Goal: Task Accomplishment & Management: Manage account settings

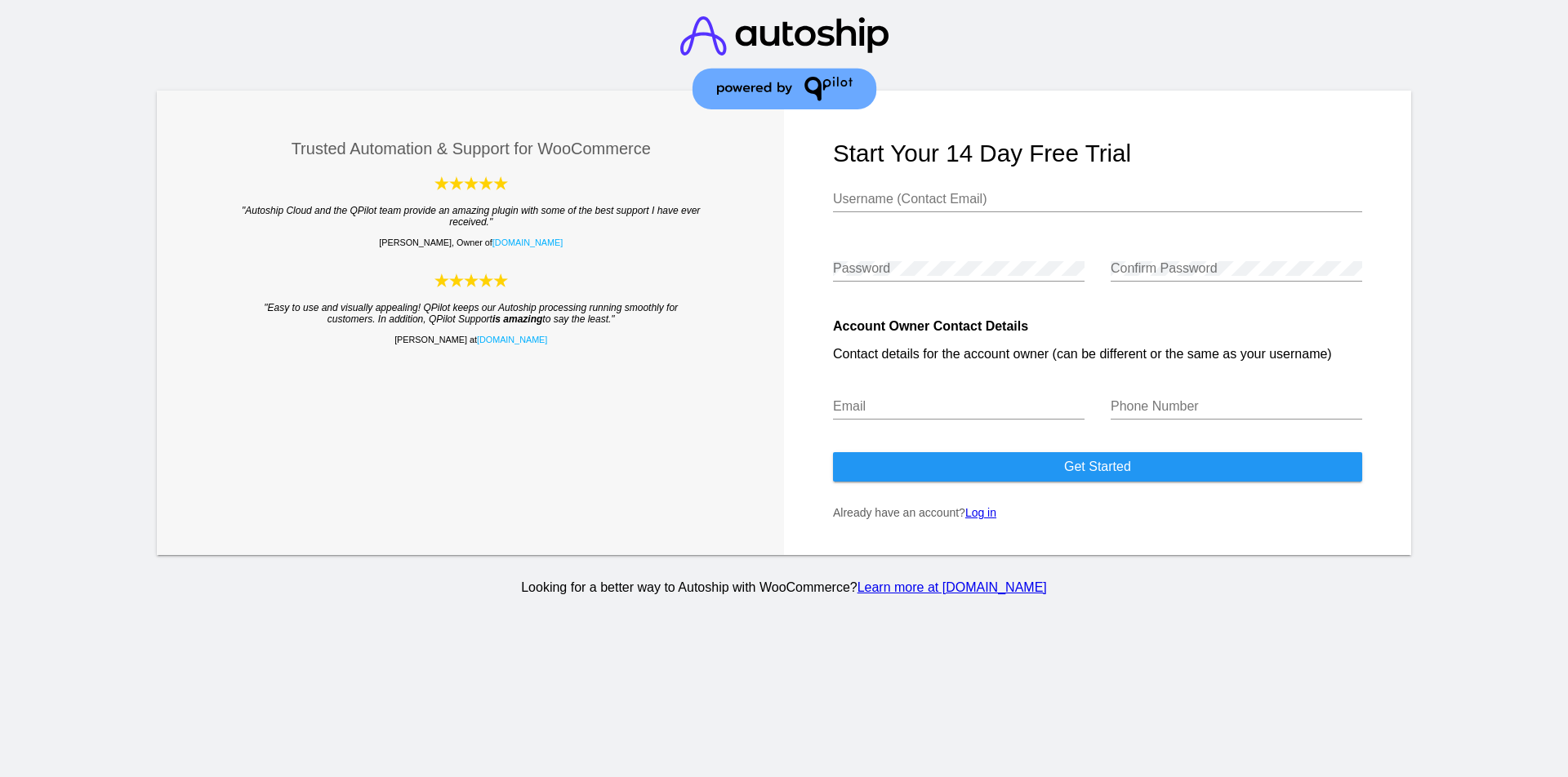
click at [982, 516] on link "Log in" at bounding box center [981, 513] width 31 height 13
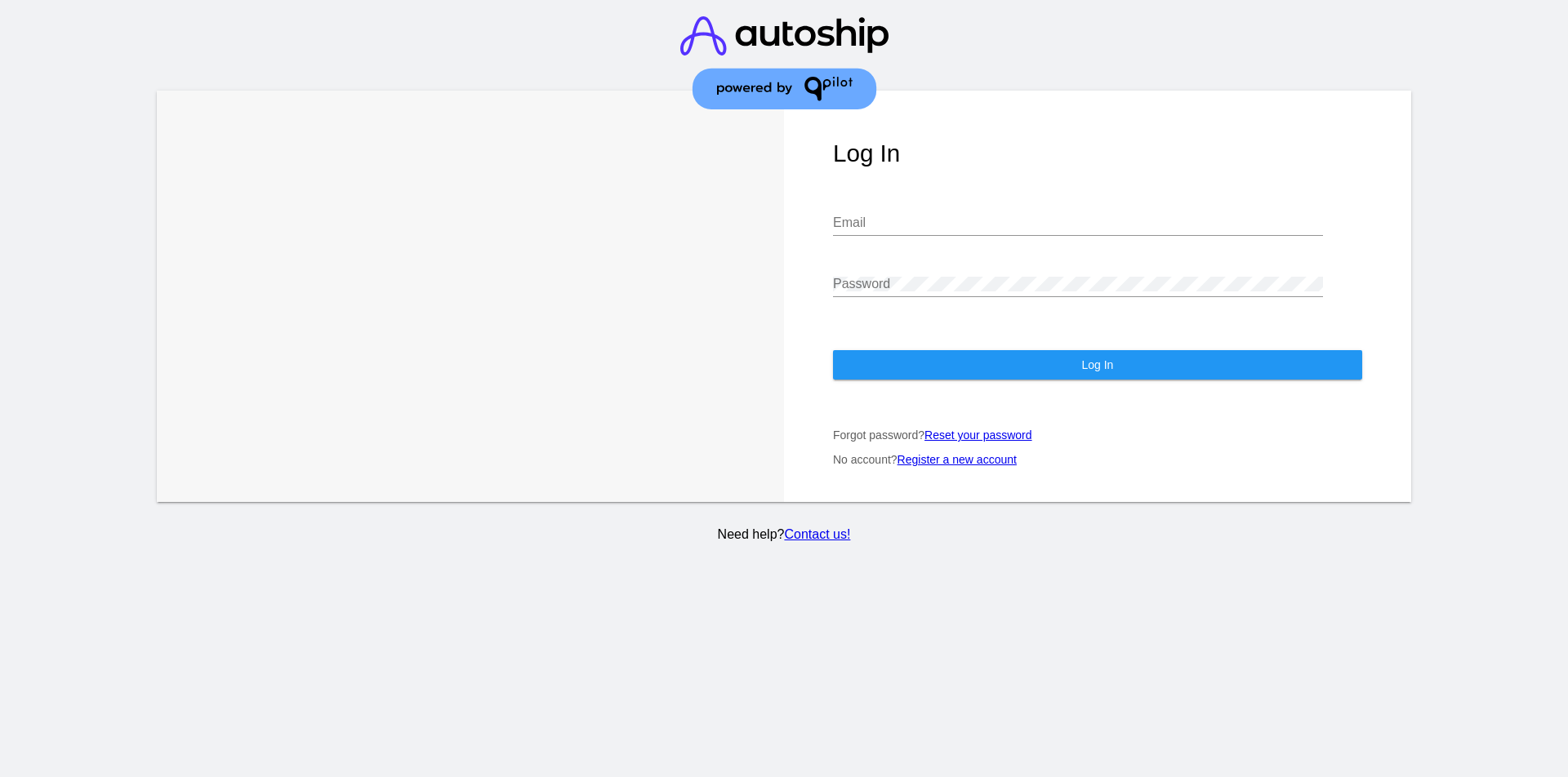
click at [999, 458] on link "Register a new account" at bounding box center [956, 459] width 119 height 13
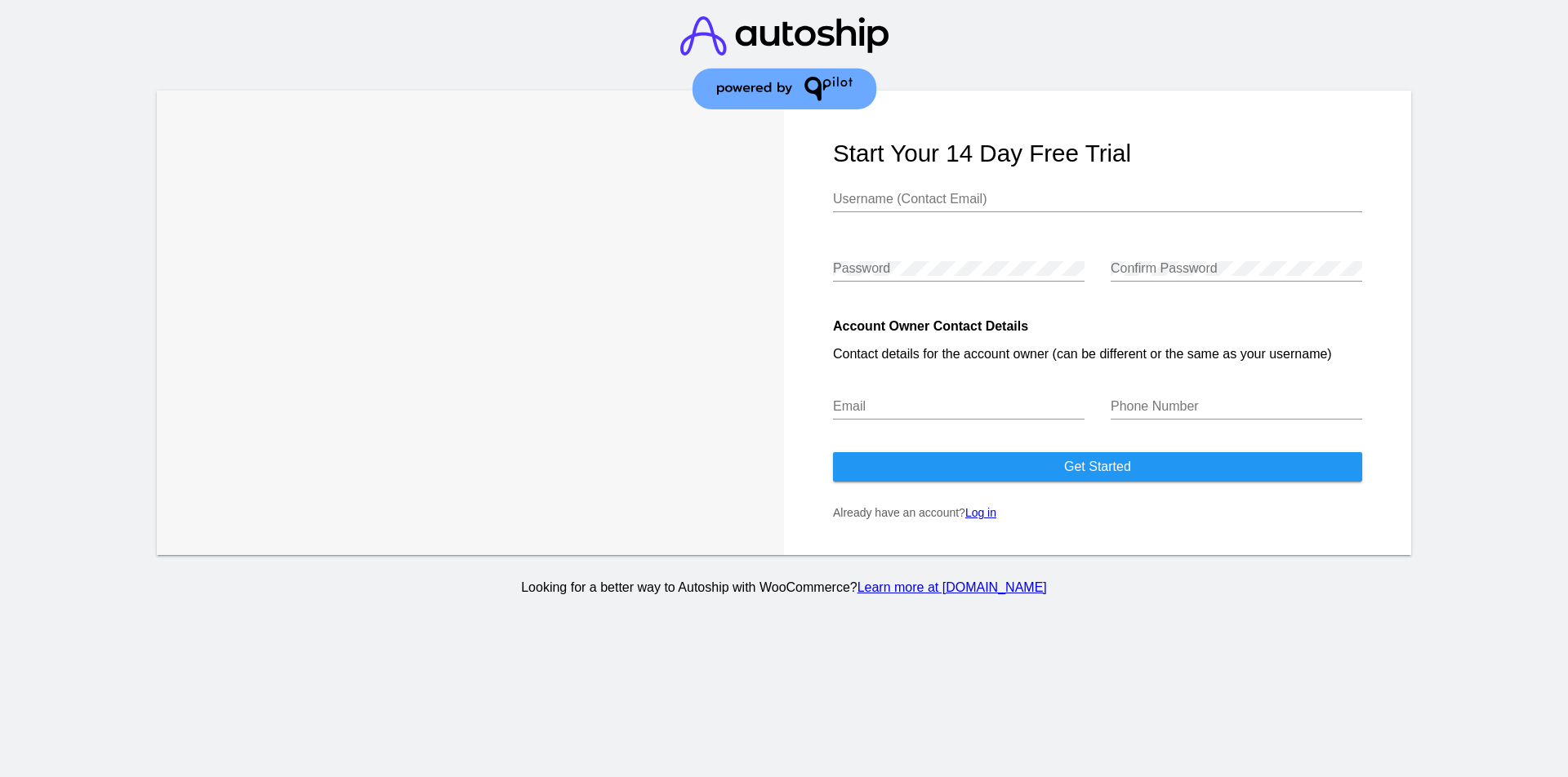
click at [990, 512] on link "Log in" at bounding box center [981, 513] width 31 height 13
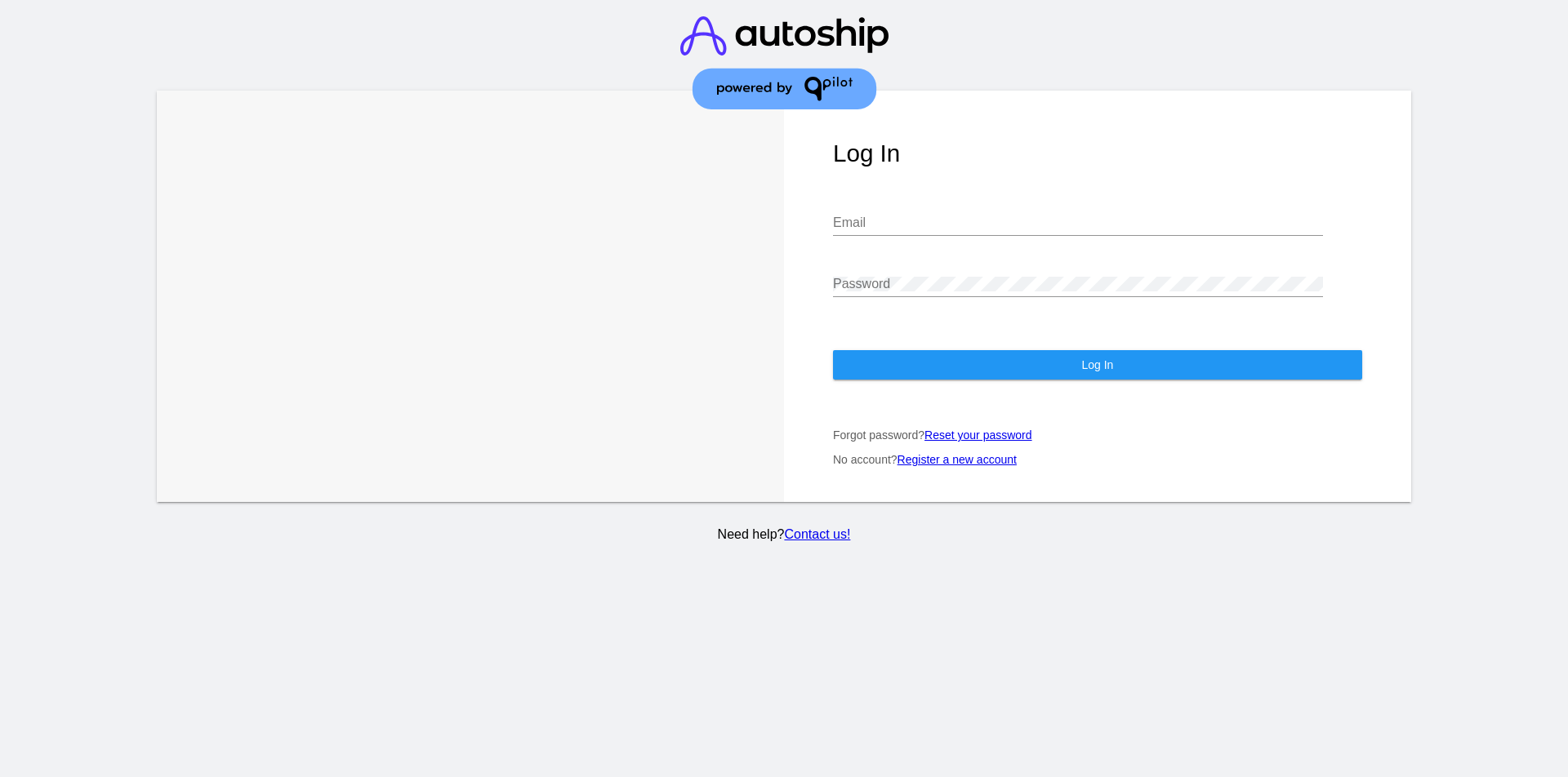
click at [879, 213] on div "Email" at bounding box center [1079, 218] width 490 height 37
type input "[EMAIL_ADDRESS][DOMAIN_NAME]"
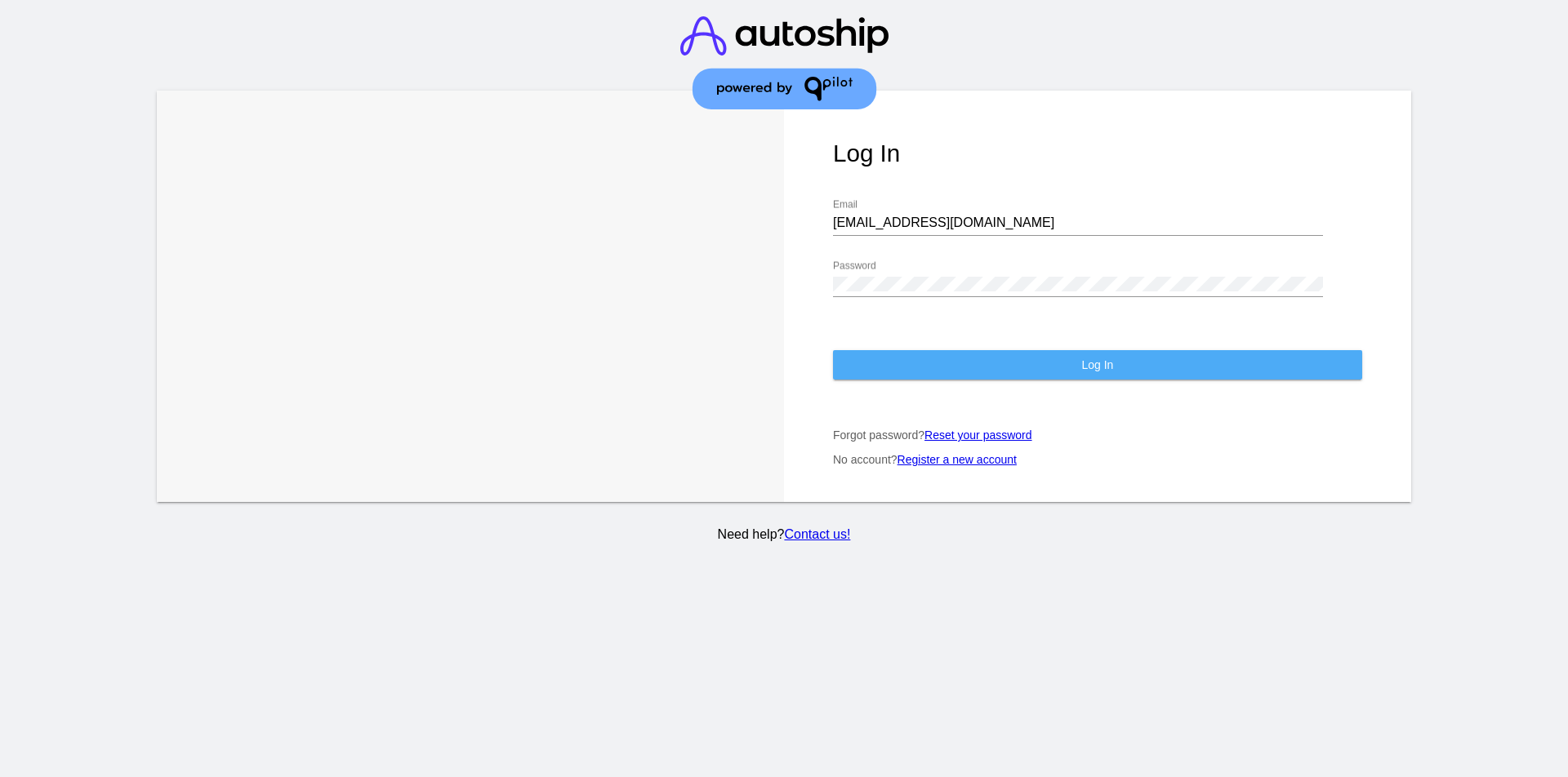
click at [1079, 362] on button "Log In" at bounding box center [1098, 365] width 529 height 29
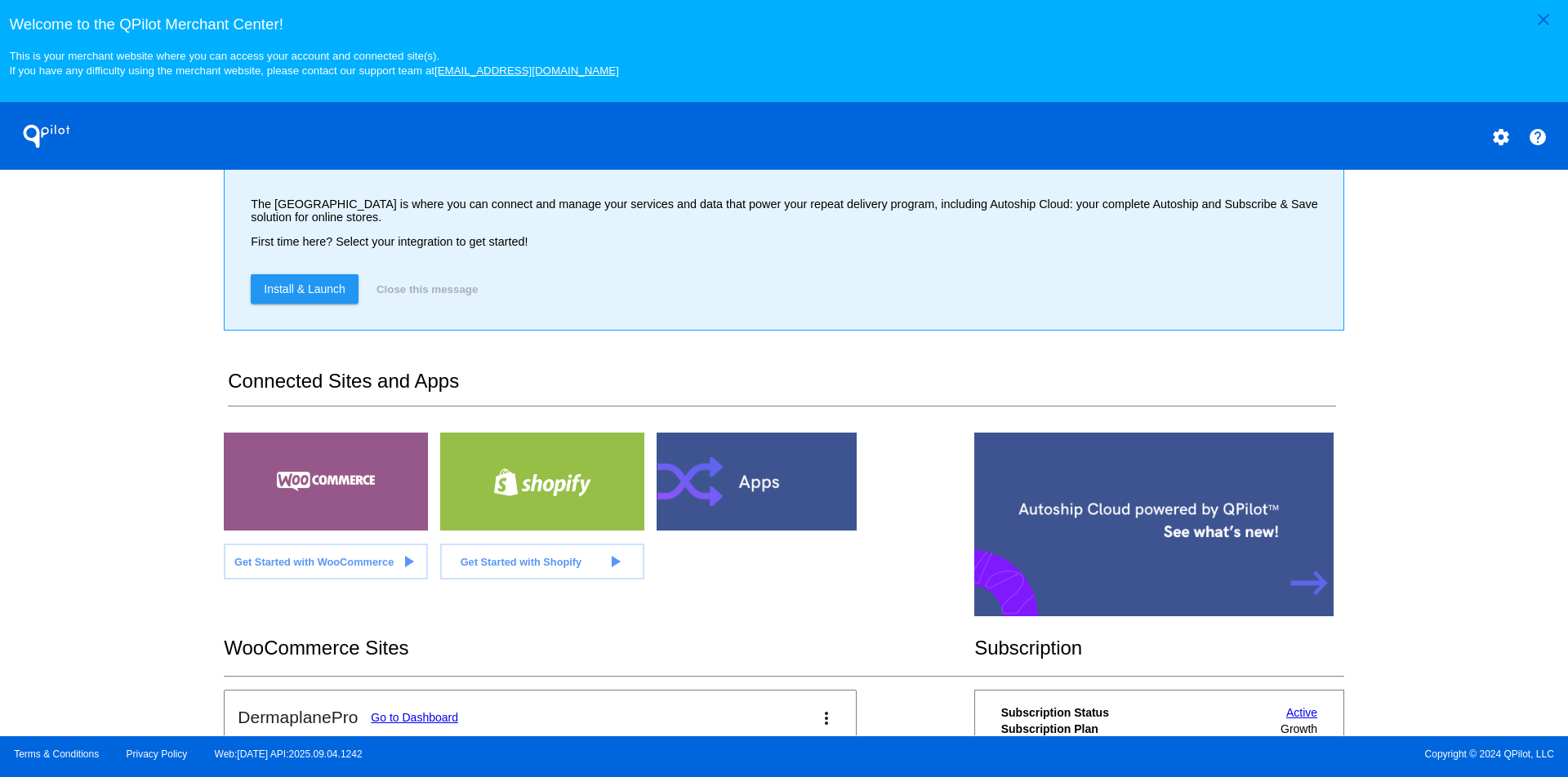
scroll to position [234, 0]
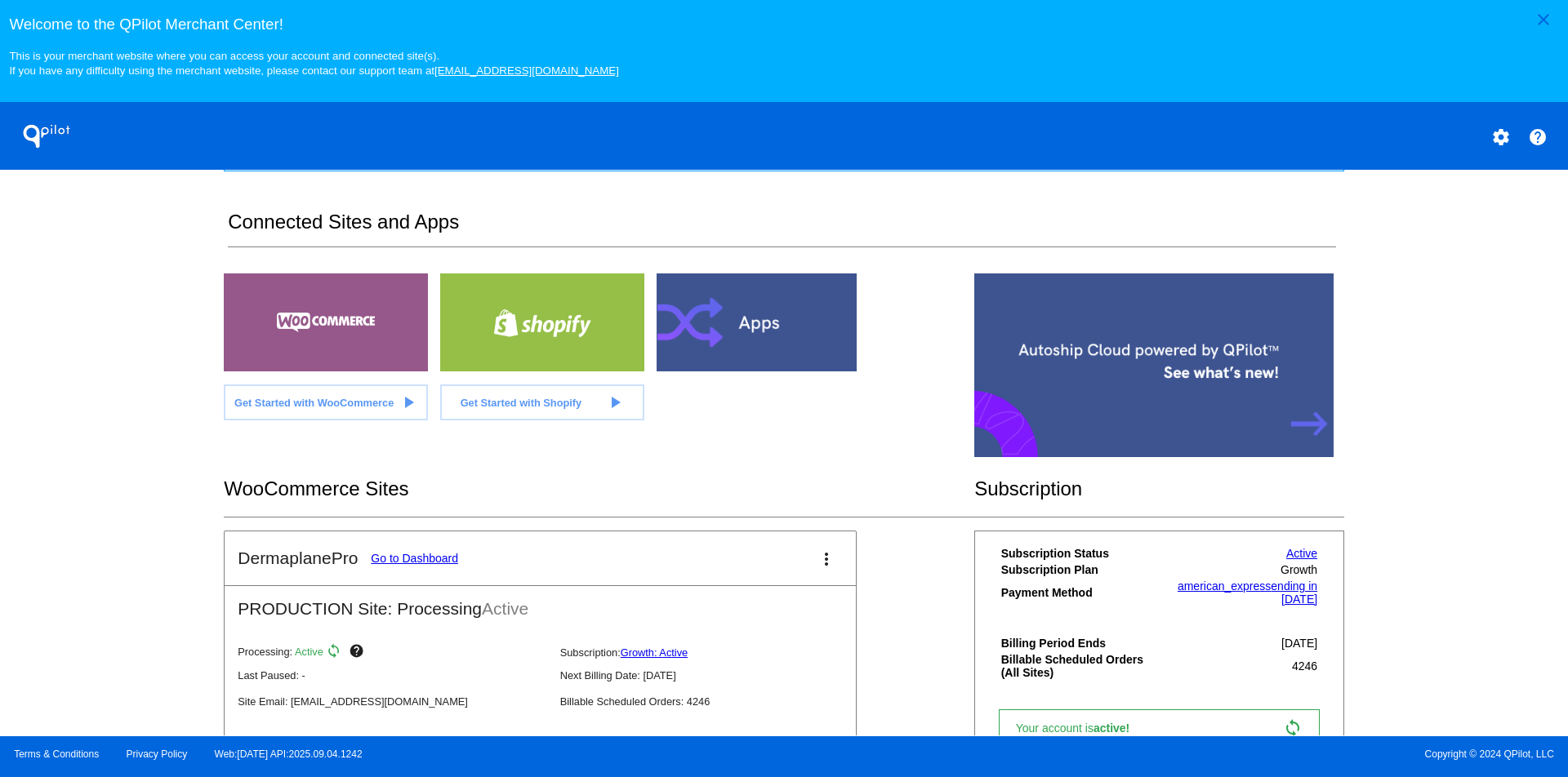
click at [437, 559] on link "Go to Dashboard" at bounding box center [415, 558] width 87 height 13
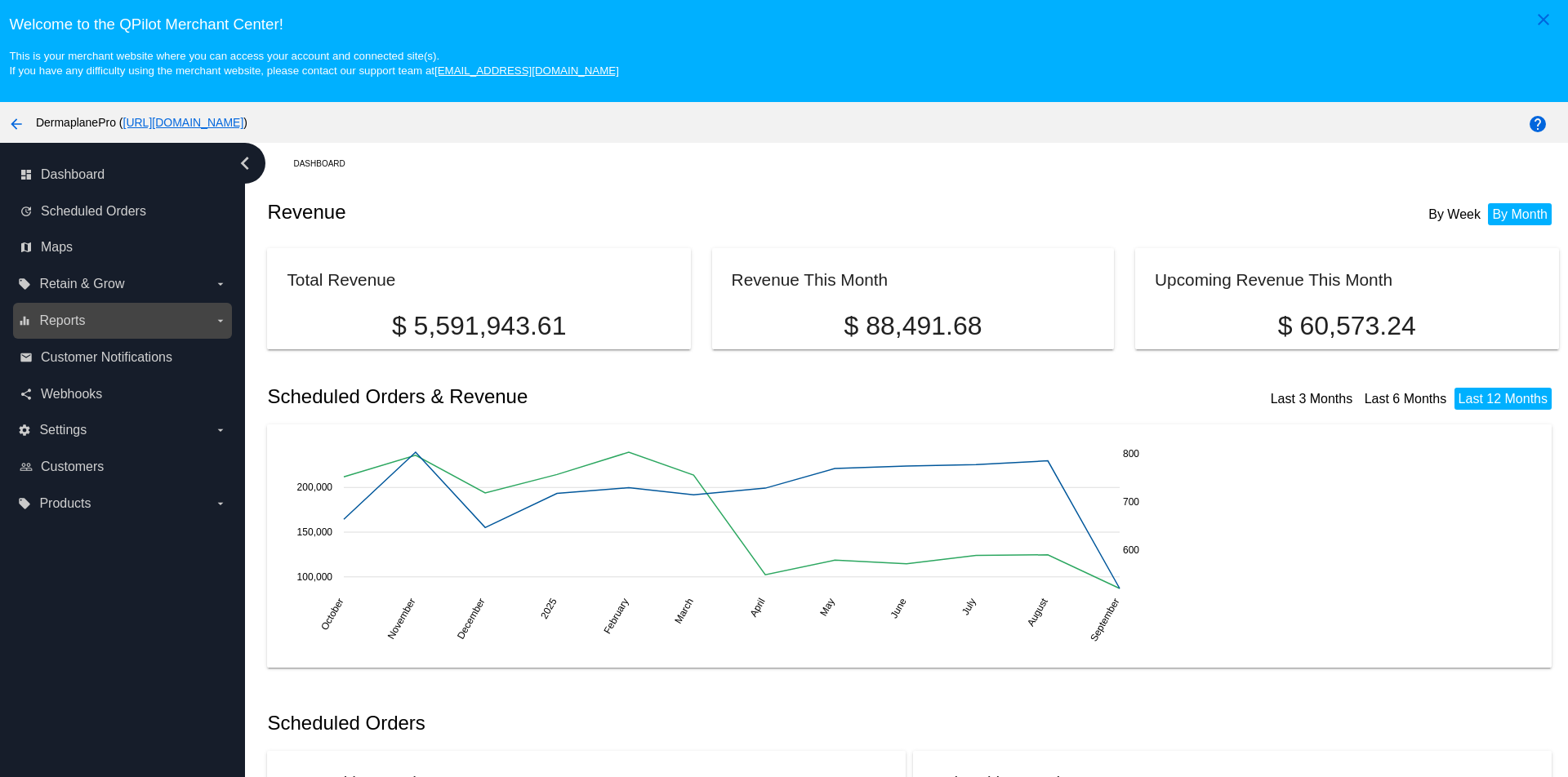
scroll to position [1, 0]
click at [76, 318] on span "Reports" at bounding box center [61, 320] width 46 height 15
click at [0, 0] on input "equalizer Reports arrow_drop_down" at bounding box center [0, 0] width 0 height 0
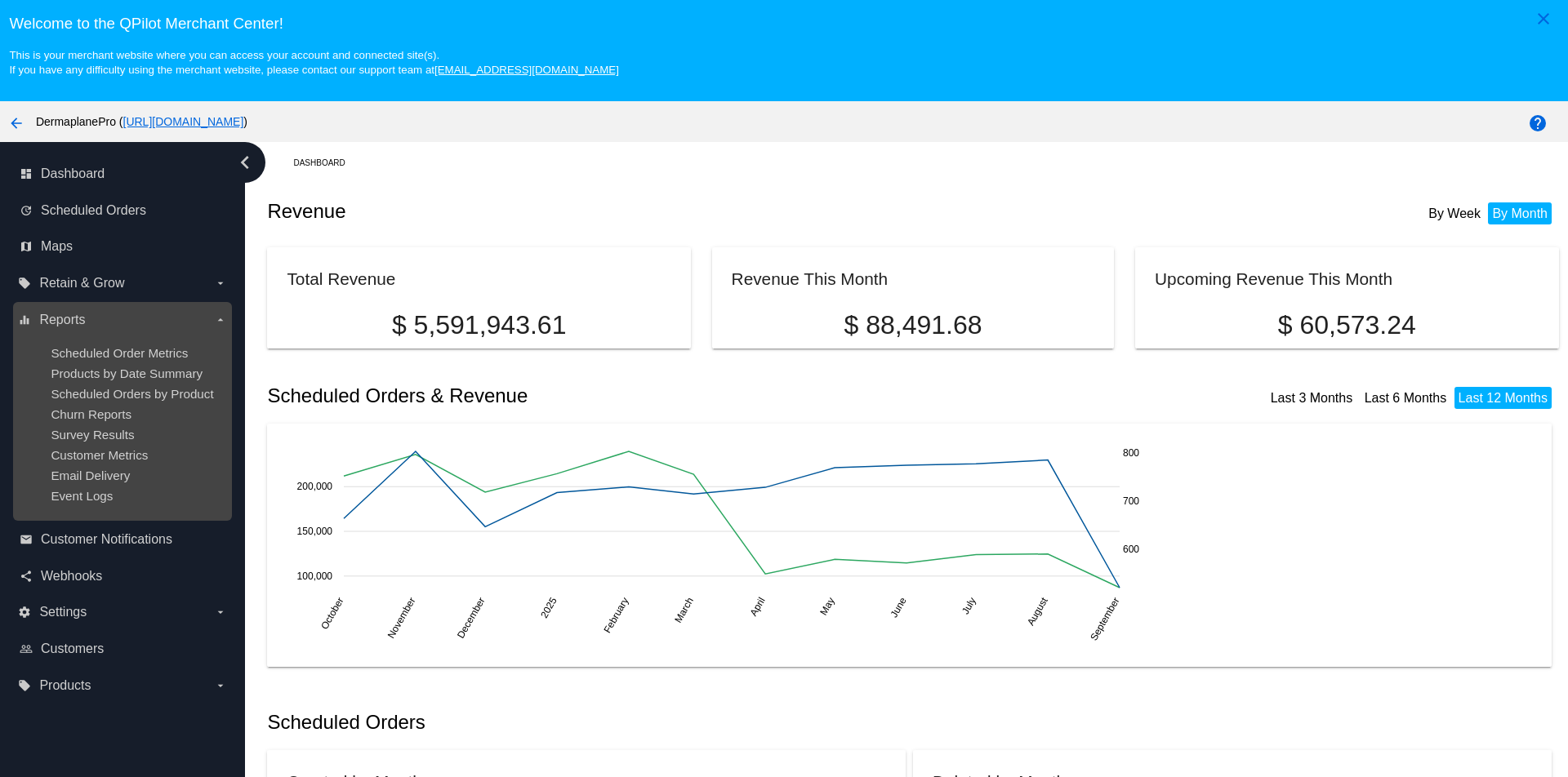
scroll to position [0, 0]
click at [82, 496] on span "Event Logs" at bounding box center [81, 496] width 62 height 14
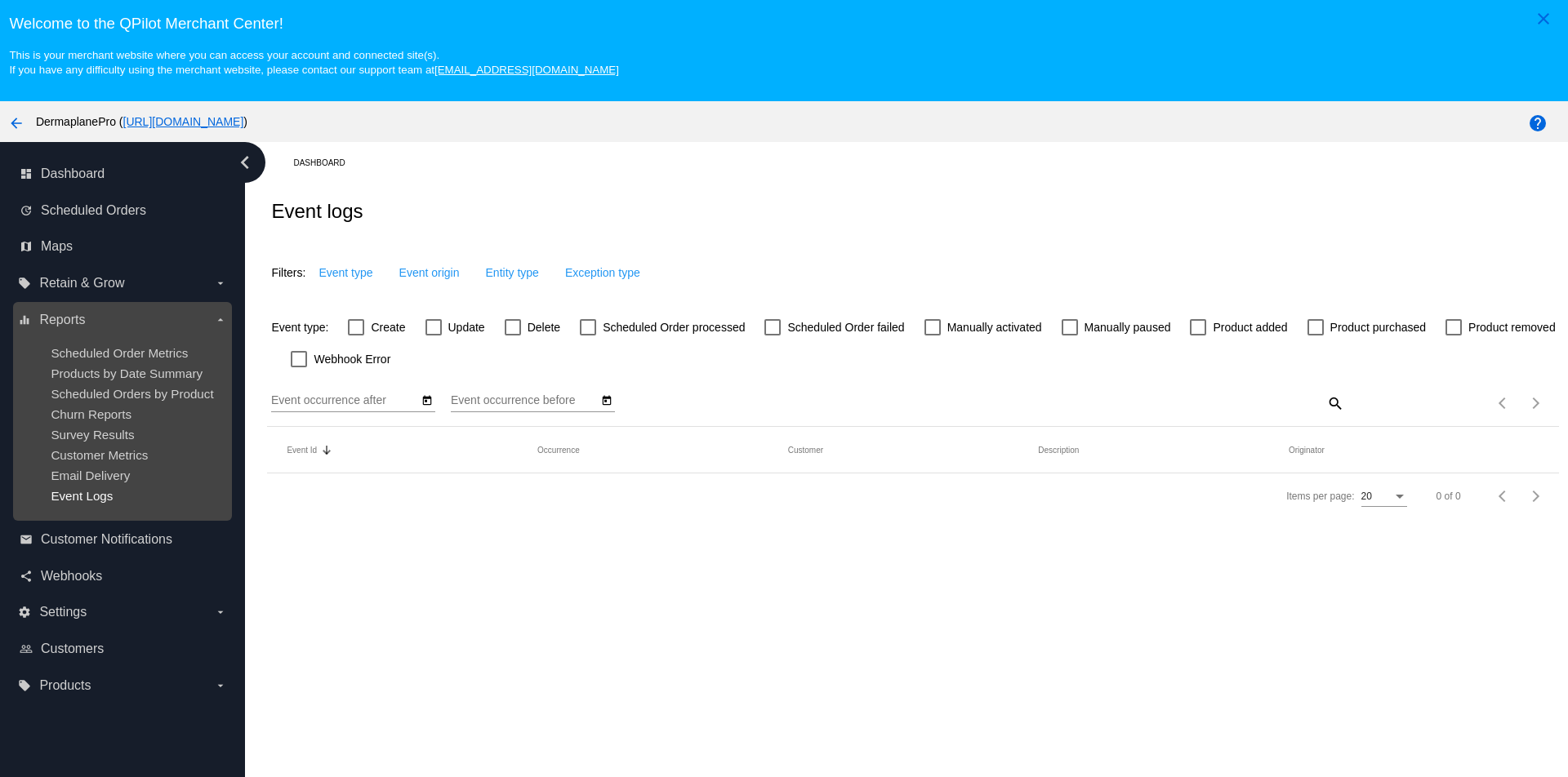
type input "[DATE]"
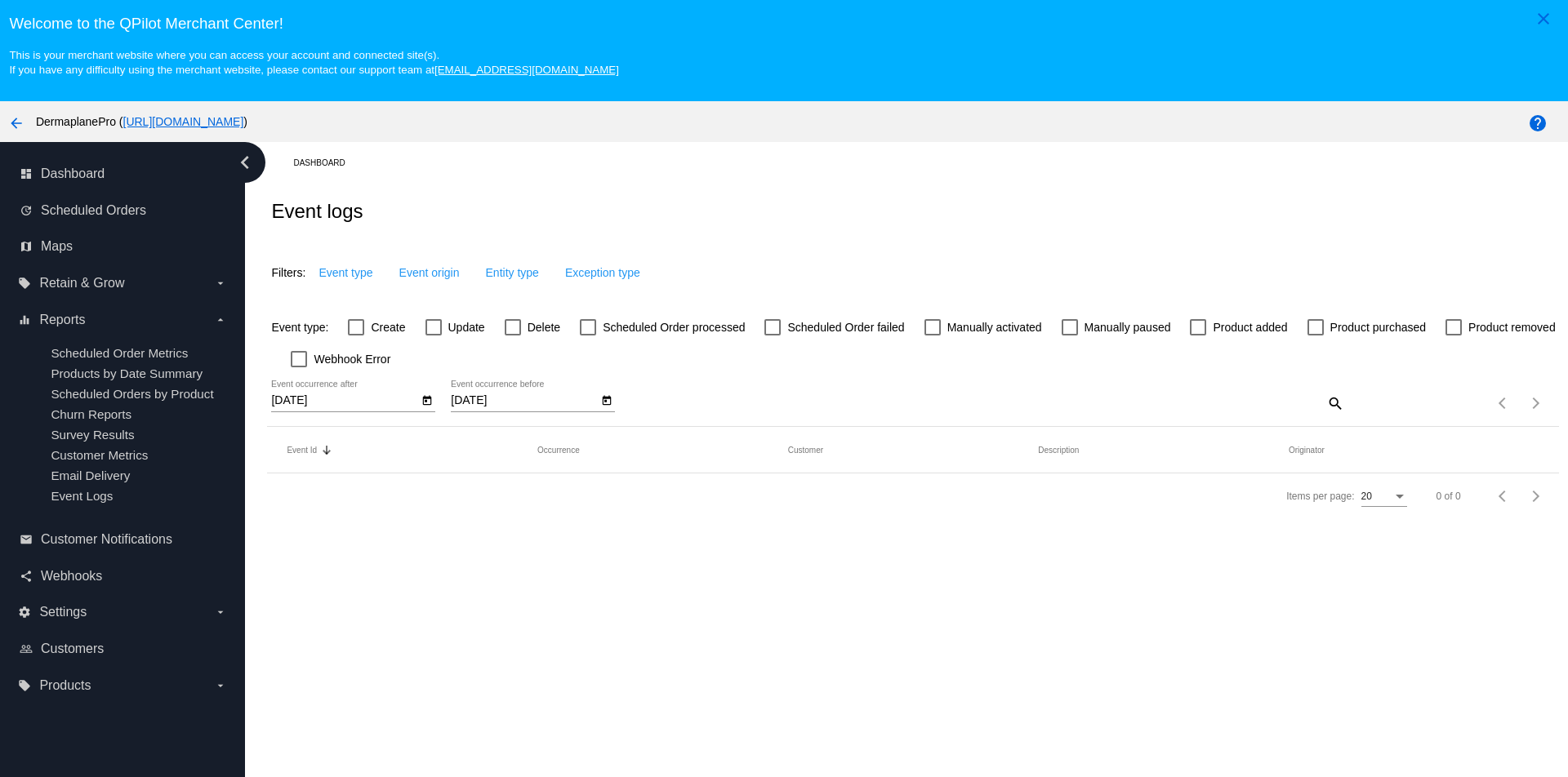
click at [1376, 406] on div "[DATE] Event occurrence after [DATE] Event occurrence before search Items per p…" at bounding box center [913, 398] width 1292 height 58
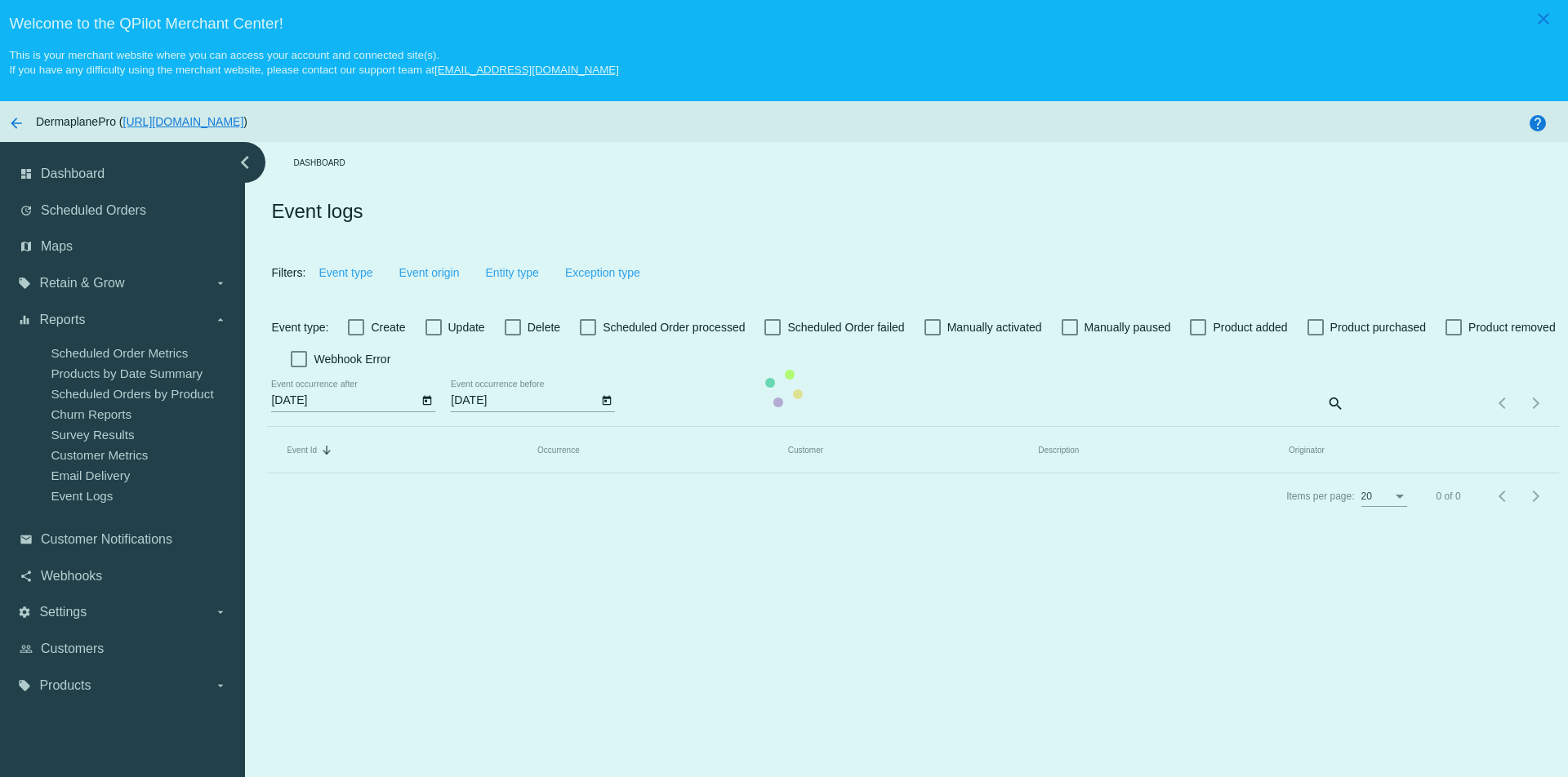
click at [1335, 427] on mat-table "Event Id Sorted by Id descending Occurrence Customer Description Originator" at bounding box center [913, 451] width 1292 height 47
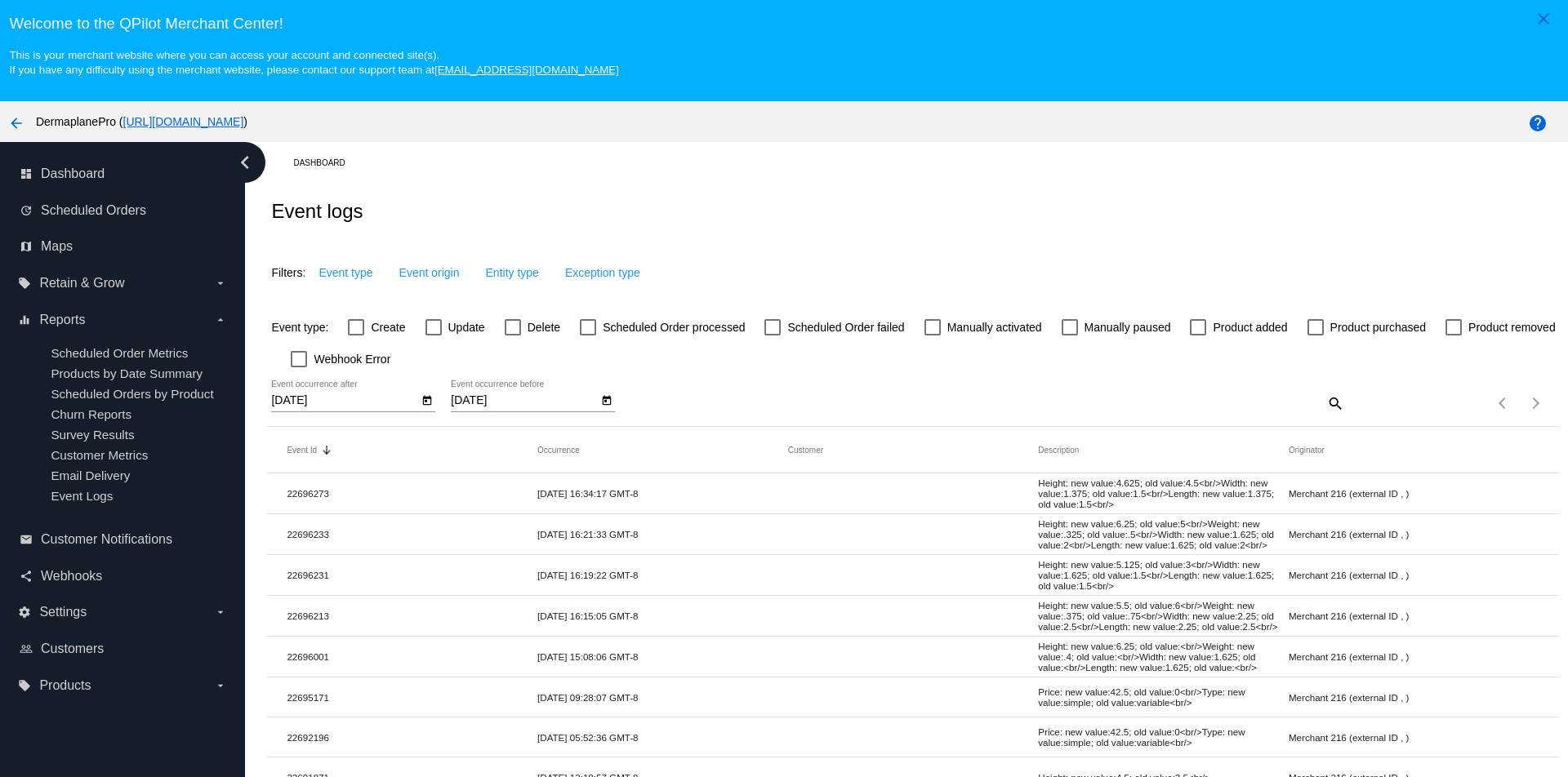
click at [1333, 407] on mat-icon "search" at bounding box center [1334, 403] width 19 height 25
drag, startPoint x: 591, startPoint y: 329, endPoint x: 606, endPoint y: 327, distance: 15.1
click at [592, 329] on div at bounding box center [587, 327] width 16 height 16
click at [588, 335] on input "Scheduled Order processed" at bounding box center [587, 335] width 1 height 1
checkbox input "true"
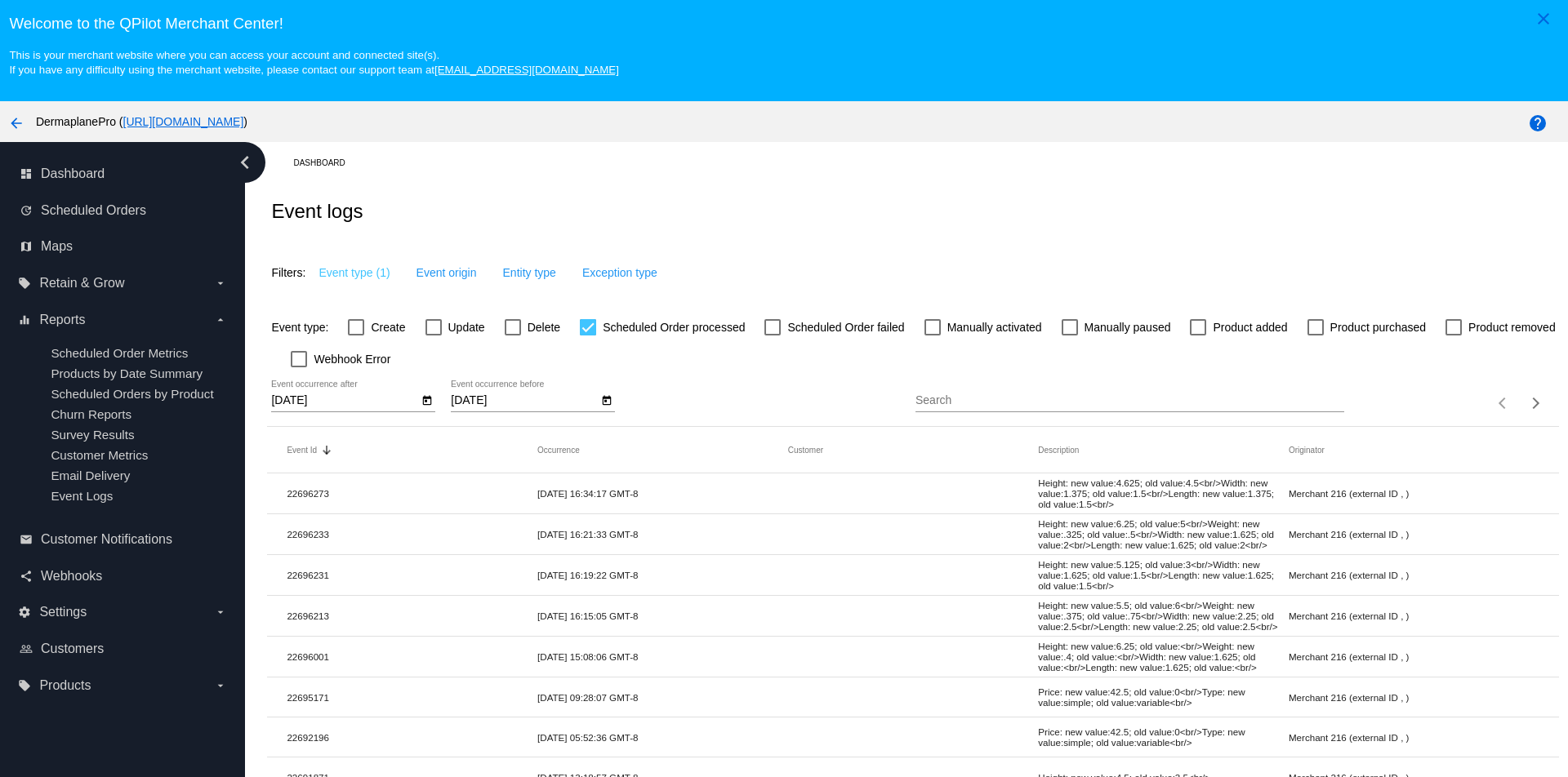
click at [983, 403] on input "Search" at bounding box center [1130, 400] width 429 height 13
paste input "1109333"
type input "1109333"
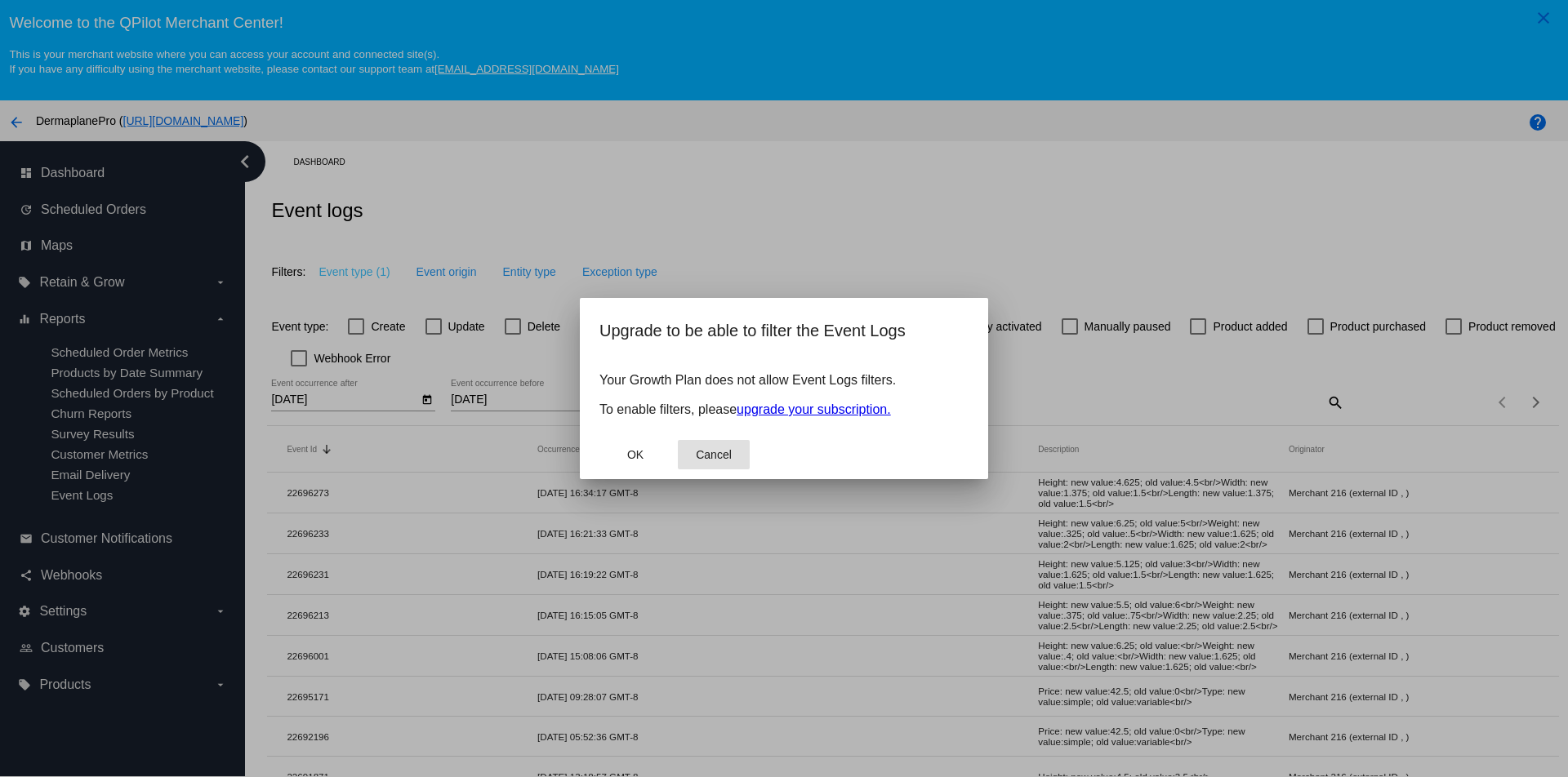
click at [711, 461] on button "Cancel" at bounding box center [714, 454] width 72 height 29
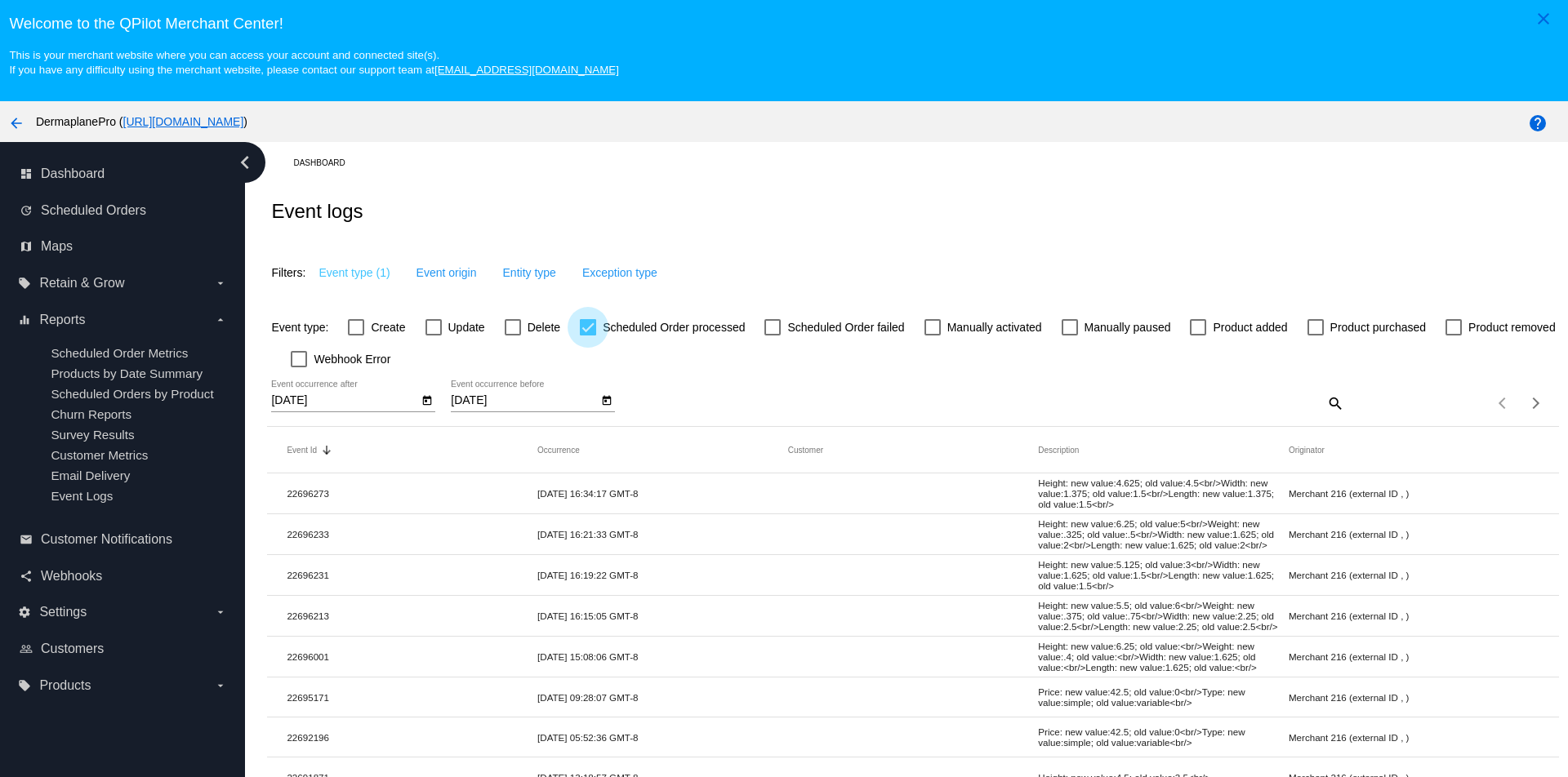
drag, startPoint x: 589, startPoint y: 328, endPoint x: 751, endPoint y: 392, distance: 174.2
click at [589, 329] on div at bounding box center [587, 327] width 16 height 16
click at [588, 335] on input "Scheduled Order processed" at bounding box center [587, 335] width 1 height 1
checkbox input "false"
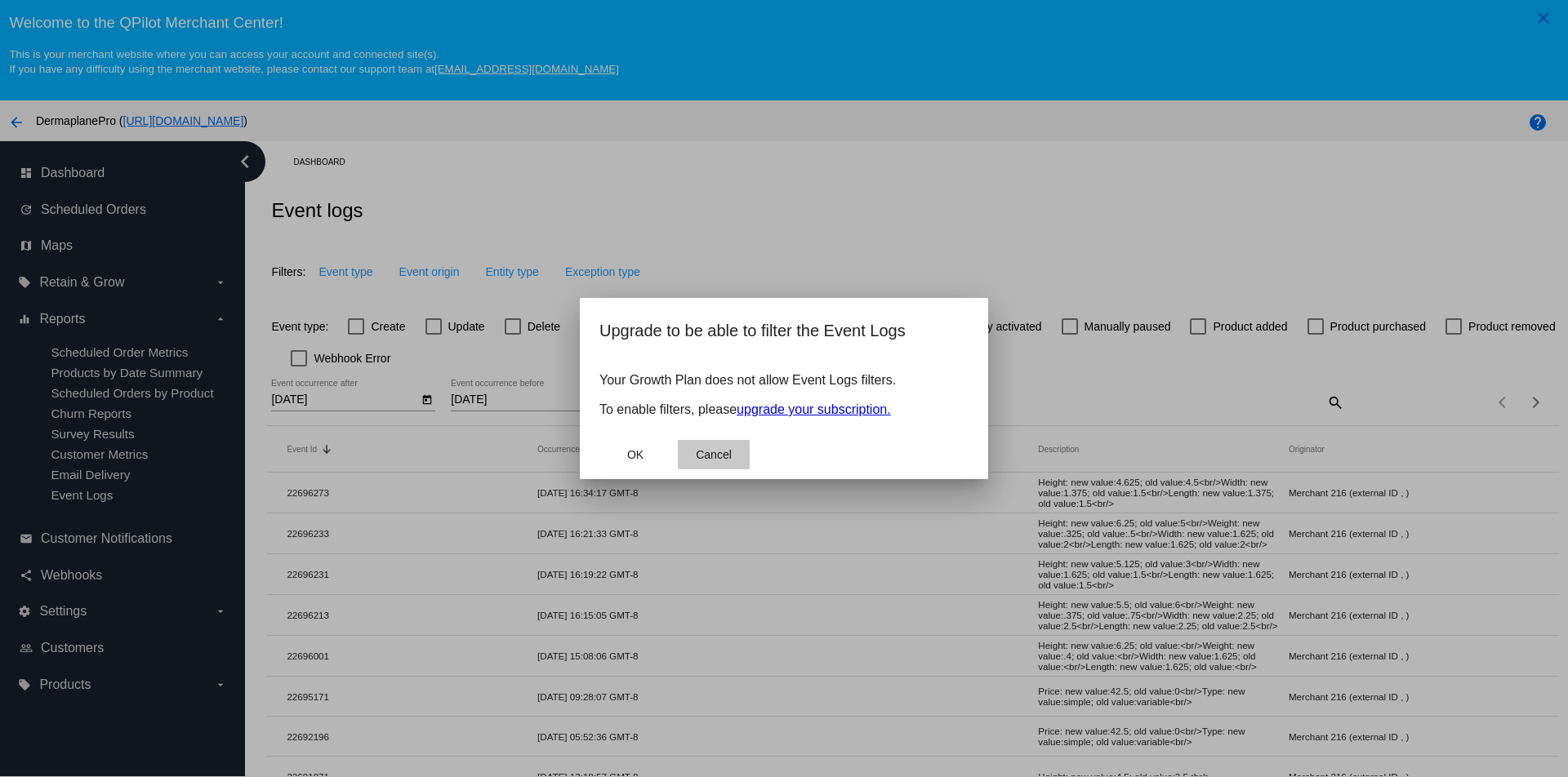
click at [715, 454] on span "Cancel" at bounding box center [713, 454] width 36 height 13
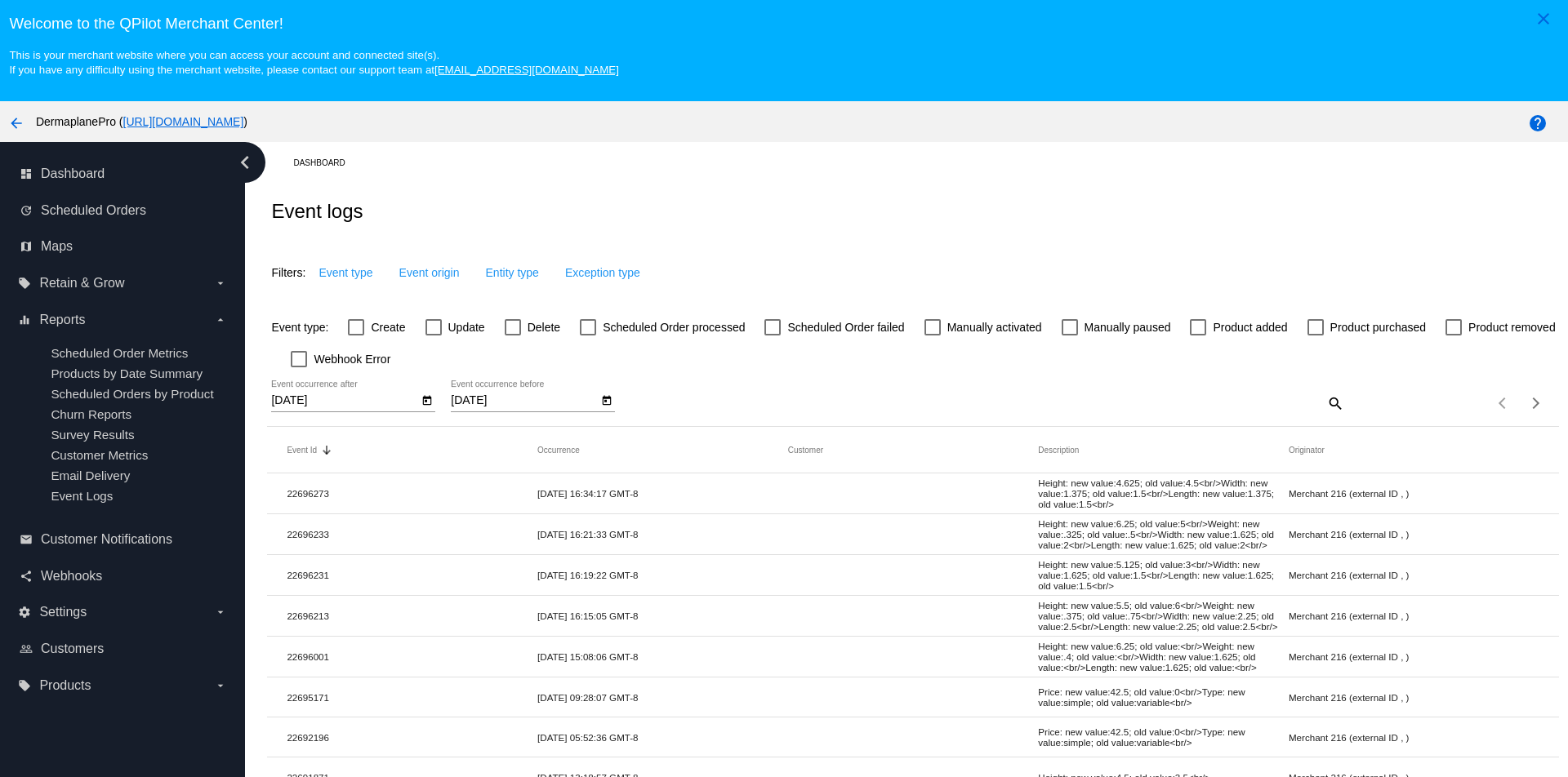
click at [1089, 420] on div "[DATE] Event occurrence after [DATE] Event occurrence before search Items per p…" at bounding box center [913, 398] width 1292 height 58
click at [1333, 409] on mat-icon "search" at bounding box center [1334, 403] width 19 height 25
click at [1157, 406] on input "1109333" at bounding box center [1130, 400] width 429 height 13
drag, startPoint x: 71, startPoint y: 651, endPoint x: 80, endPoint y: 649, distance: 9.2
click at [71, 651] on span "Customers" at bounding box center [72, 649] width 63 height 15
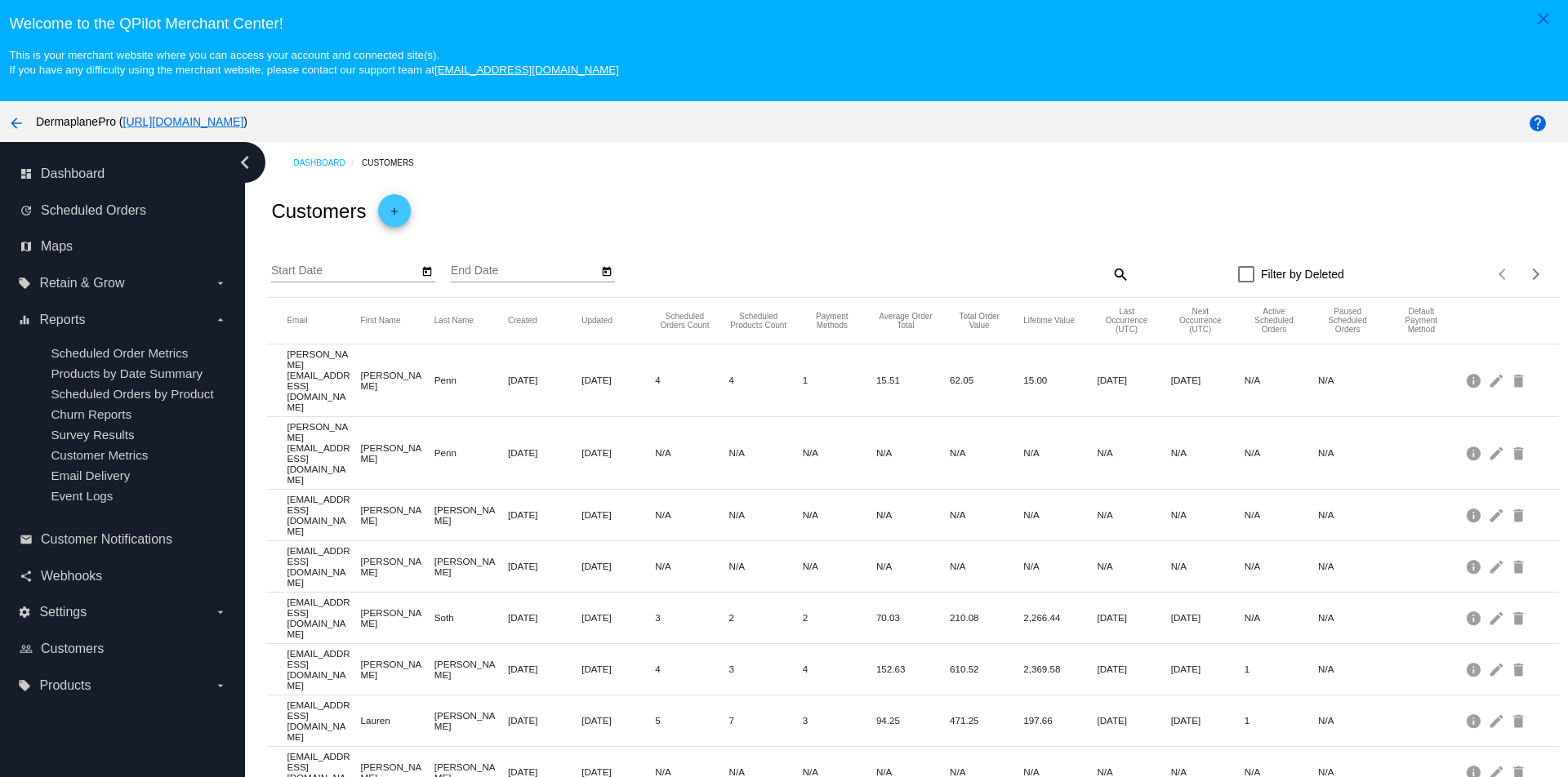
click at [1119, 271] on mat-icon "search" at bounding box center [1120, 274] width 19 height 25
